Goal: Transaction & Acquisition: Book appointment/travel/reservation

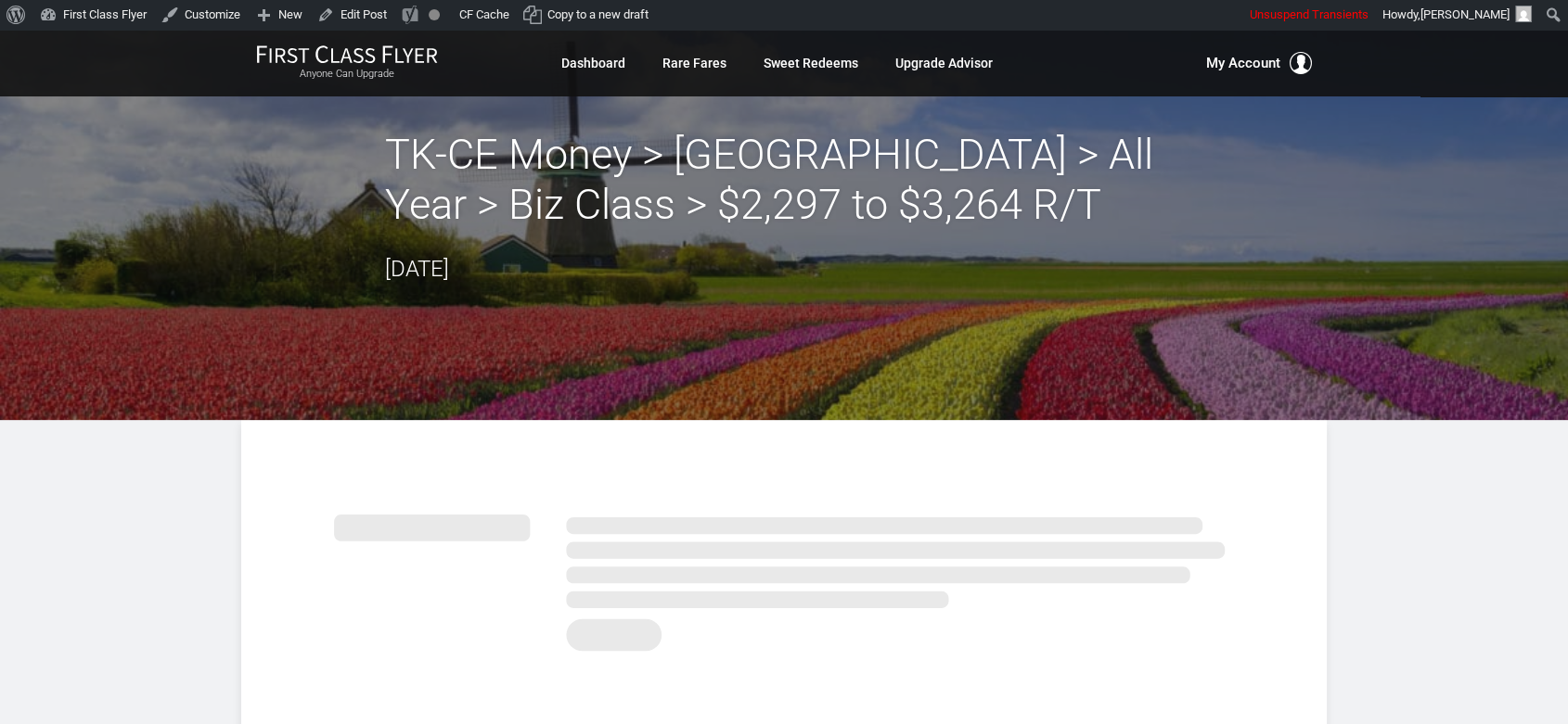
drag, startPoint x: 1417, startPoint y: 484, endPoint x: 1410, endPoint y: 476, distance: 10.6
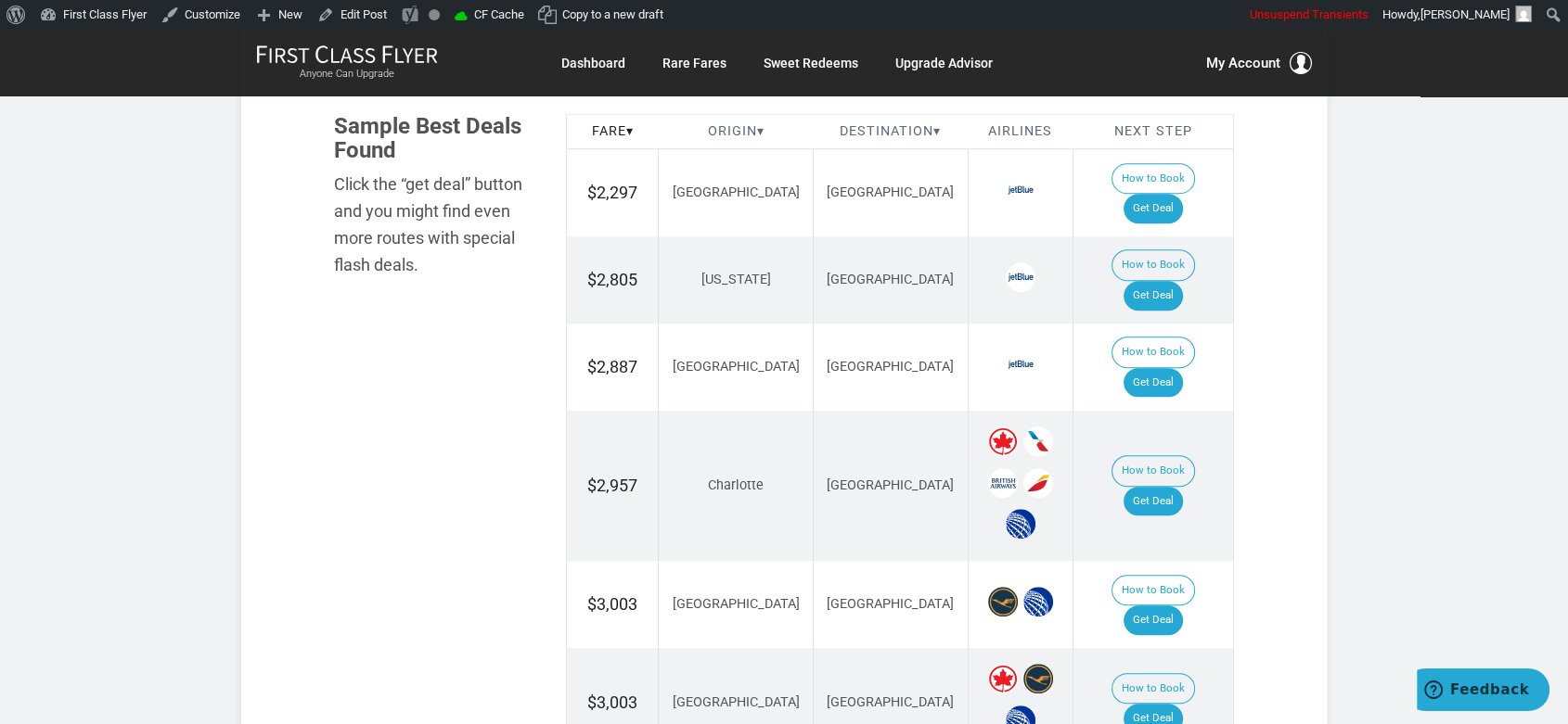
scroll to position [1133, 0]
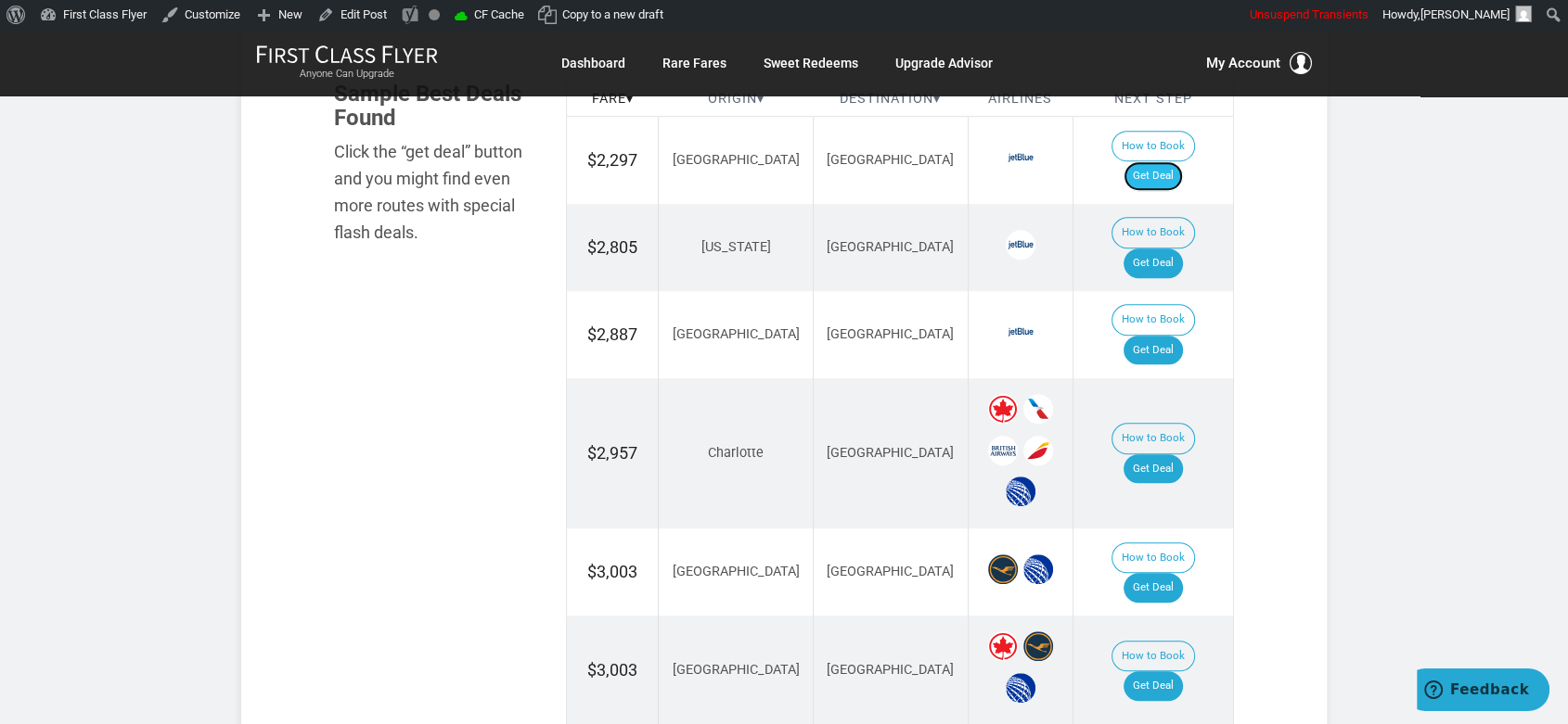
click at [1183, 161] on link "Get Deal" at bounding box center [1154, 176] width 59 height 30
click at [1202, 207] on td "How to Book Get Deal" at bounding box center [1153, 247] width 160 height 88
click at [1183, 249] on link "Get Deal" at bounding box center [1154, 264] width 59 height 30
click at [1176, 335] on link "Get Deal" at bounding box center [1154, 350] width 59 height 30
click at [1183, 454] on link "Get Deal" at bounding box center [1154, 469] width 59 height 30
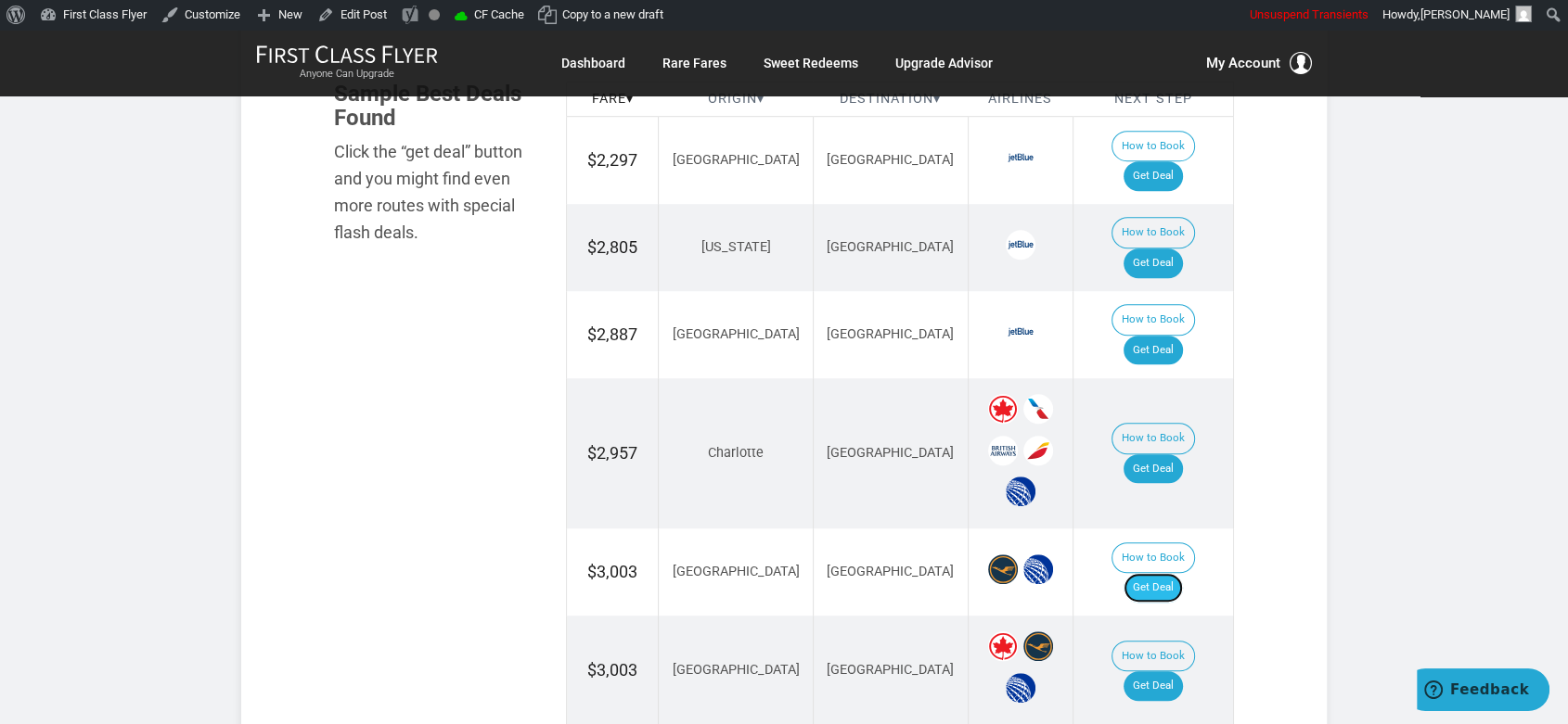
click at [1166, 573] on link "Get Deal" at bounding box center [1154, 588] width 59 height 30
click at [1160, 671] on link "Get Deal" at bounding box center [1154, 686] width 59 height 30
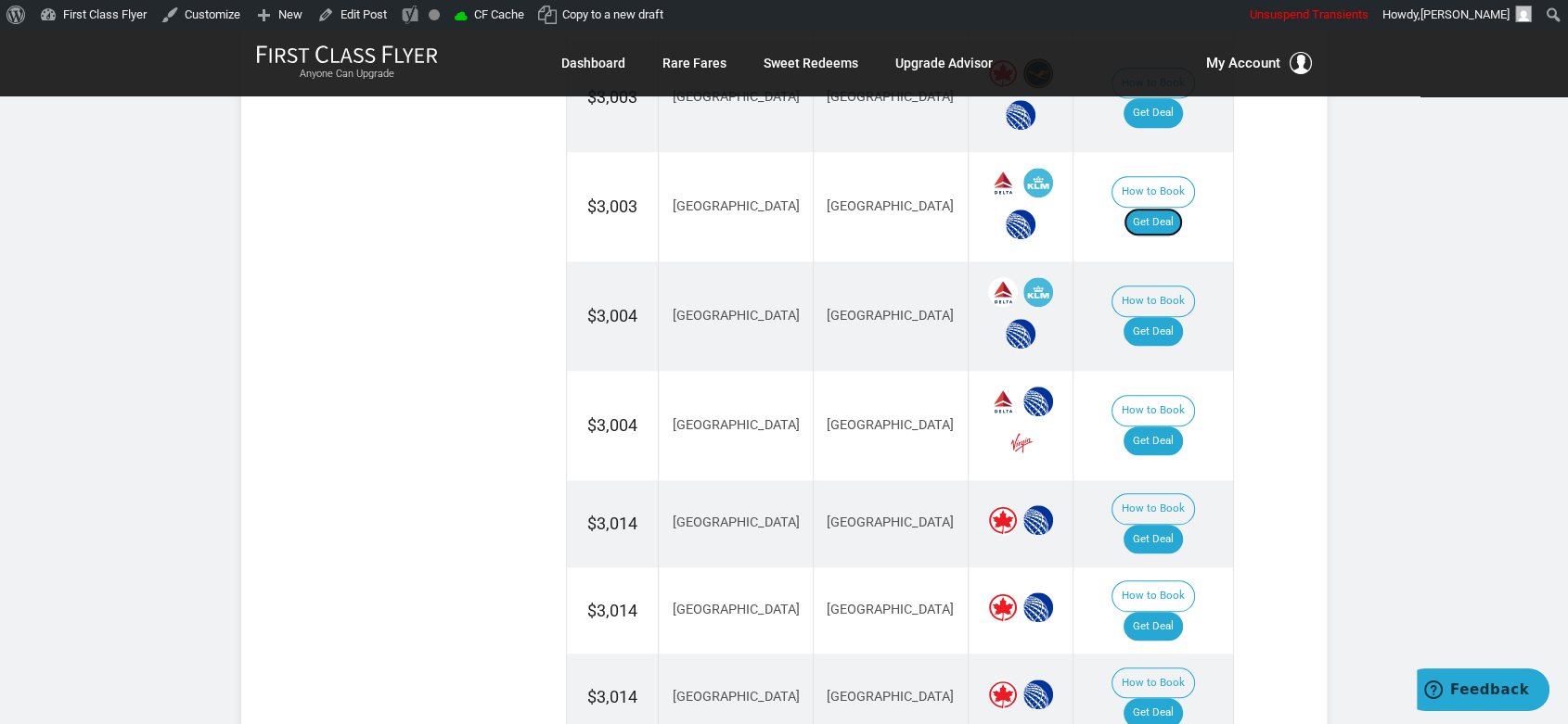
scroll to position [1751, 0]
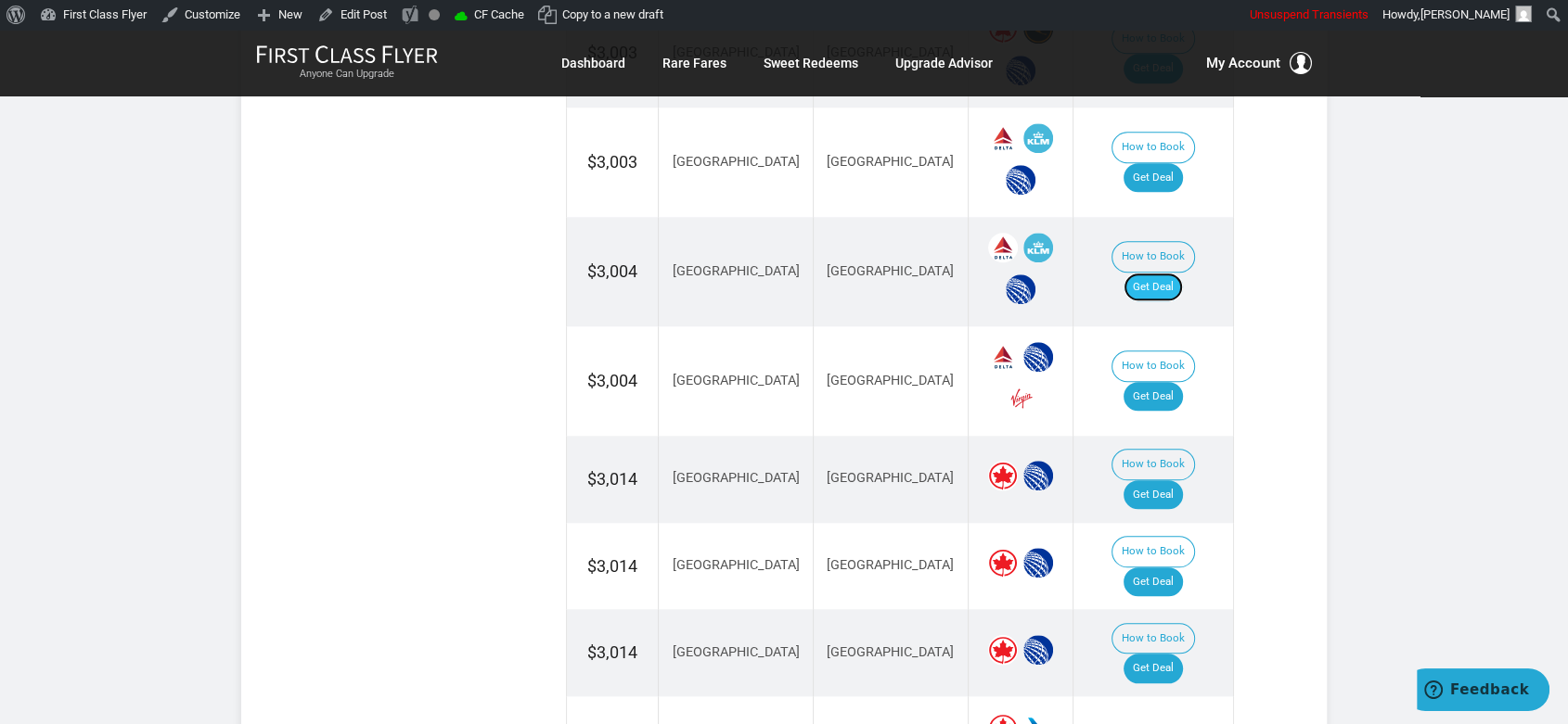
click at [1183, 272] on link "Get Deal" at bounding box center [1154, 287] width 59 height 30
click at [1172, 382] on link "Get Deal" at bounding box center [1154, 396] width 59 height 30
click at [1182, 480] on link "Get Deal" at bounding box center [1154, 495] width 59 height 30
click at [1167, 568] on link "Get Deal" at bounding box center [1154, 582] width 59 height 30
click at [1175, 654] on link "Get Deal" at bounding box center [1154, 669] width 59 height 30
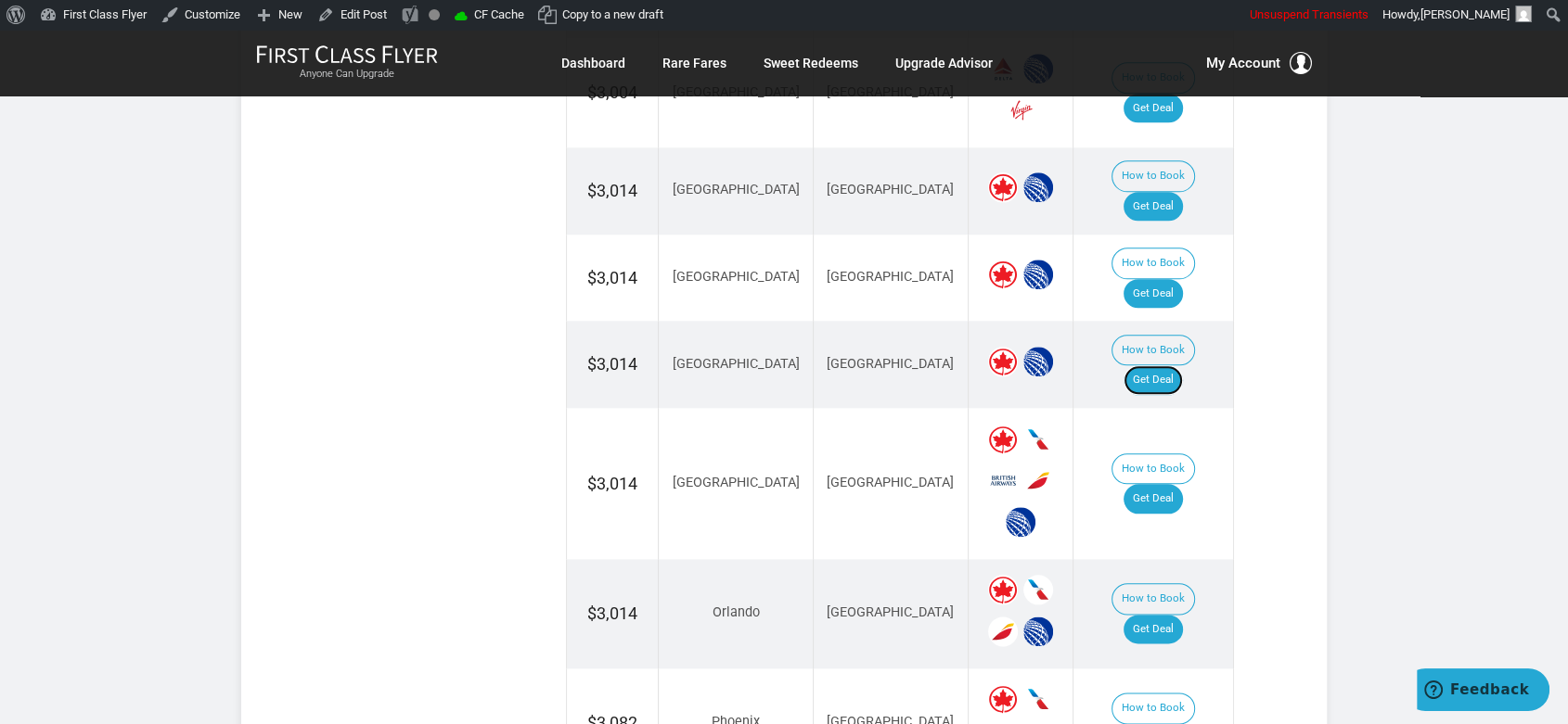
scroll to position [2061, 0]
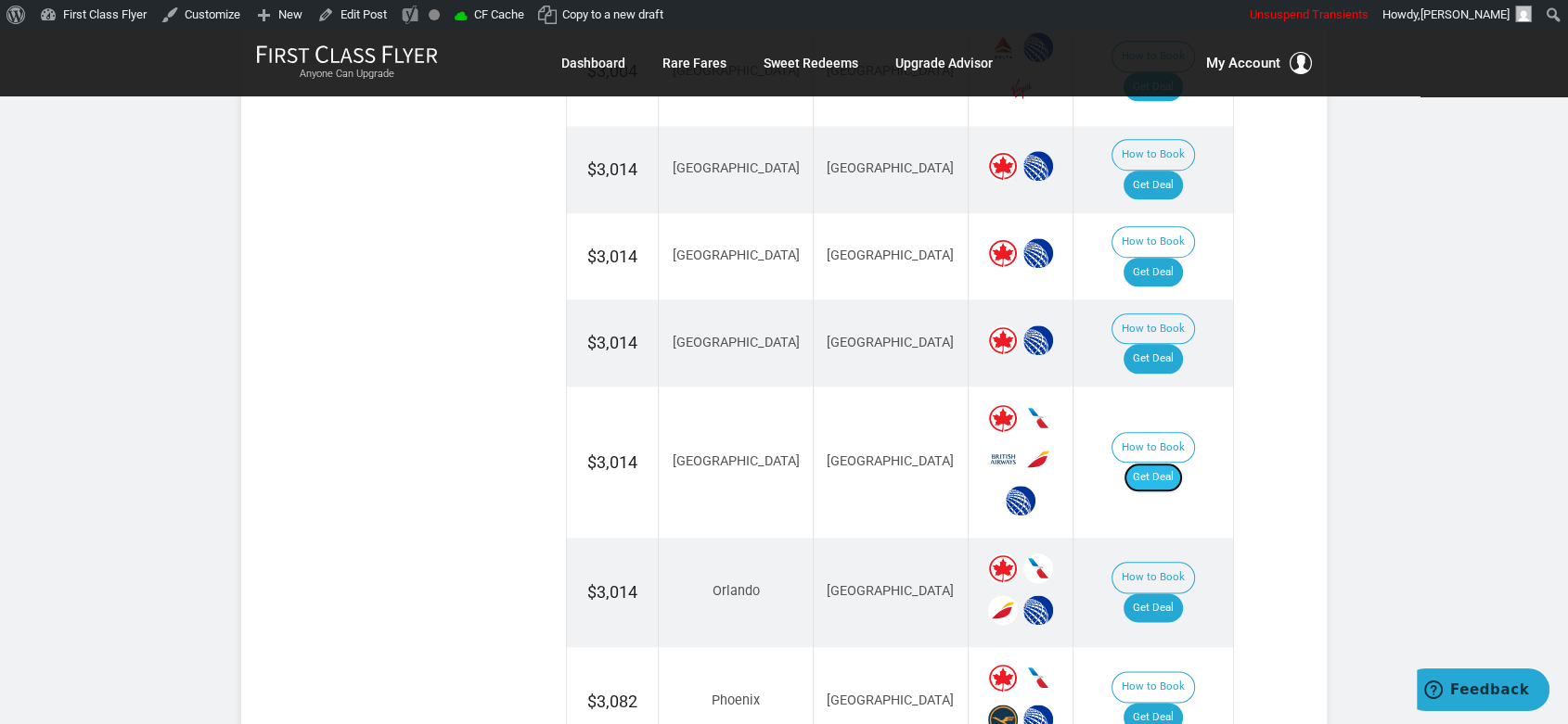
click at [1182, 462] on link "Get Deal" at bounding box center [1154, 477] width 59 height 30
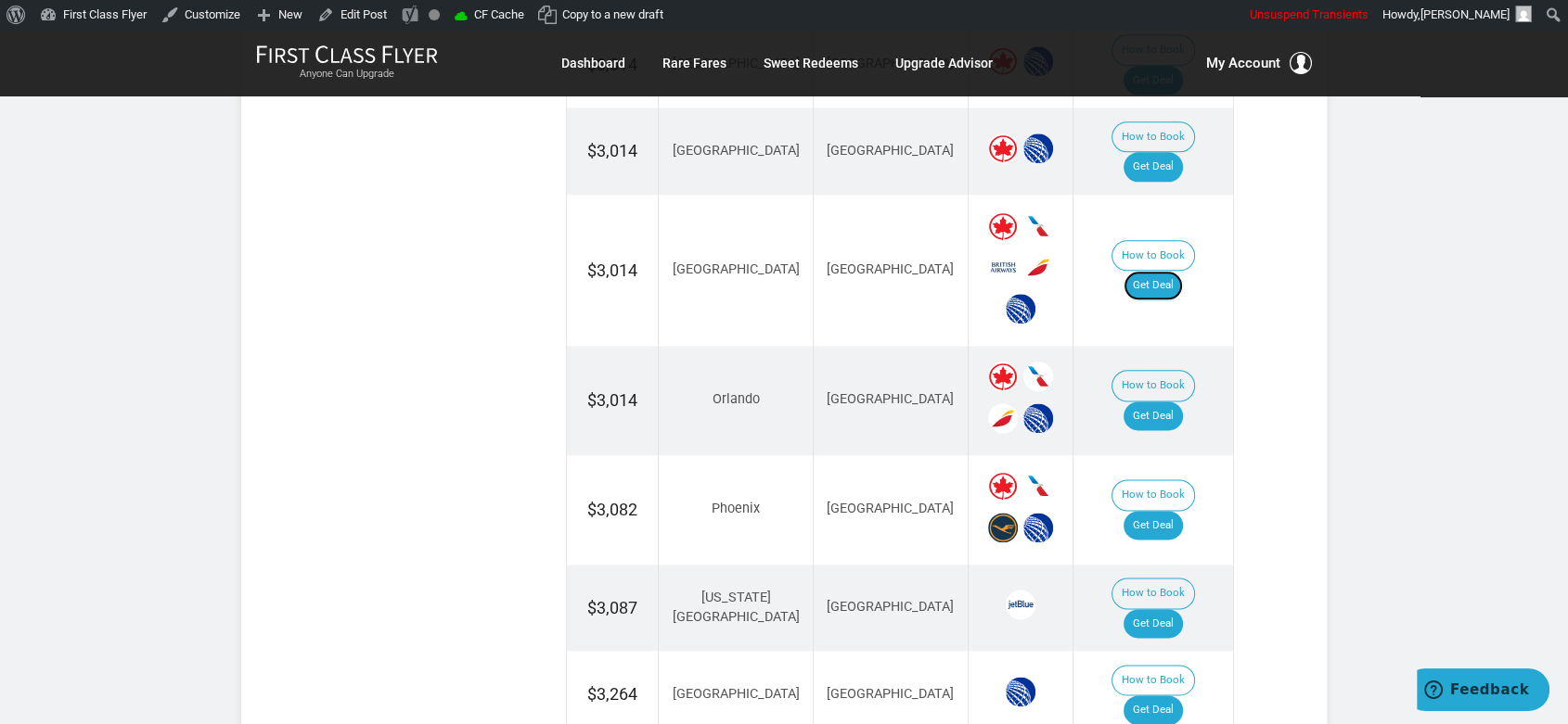
scroll to position [2266, 0]
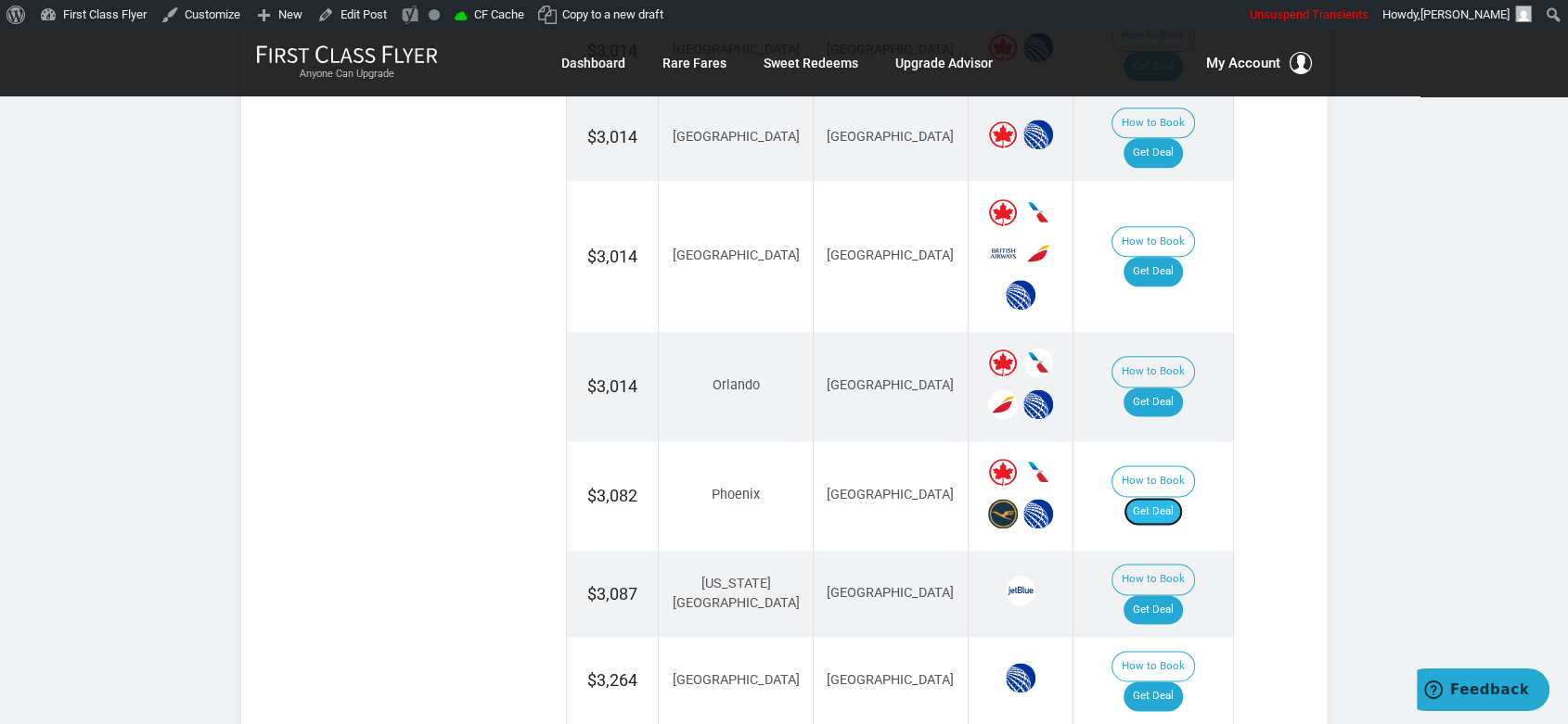
click at [1165, 497] on link "Get Deal" at bounding box center [1154, 512] width 59 height 30
click at [1174, 551] on td "How to Book Get Deal" at bounding box center [1153, 594] width 160 height 88
click at [1181, 595] on link "Get Deal" at bounding box center [1154, 610] width 59 height 30
click at [1166, 682] on link "Get Deal" at bounding box center [1154, 696] width 59 height 30
